Goal: Find contact information: Find contact information

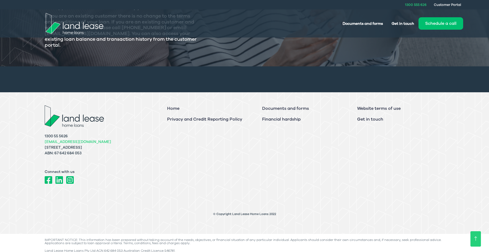
scroll to position [161, 0]
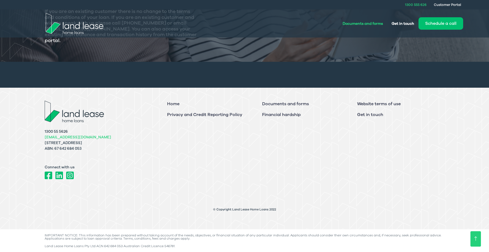
click at [367, 24] on link "Documents and forms" at bounding box center [363, 24] width 49 height 10
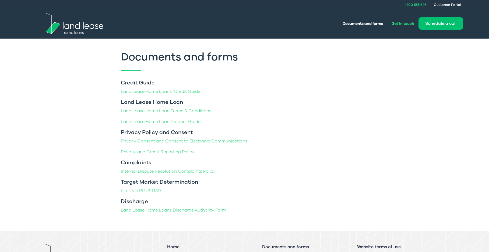
click at [407, 22] on link "Get in touch" at bounding box center [403, 24] width 31 height 10
